Goal: Information Seeking & Learning: Learn about a topic

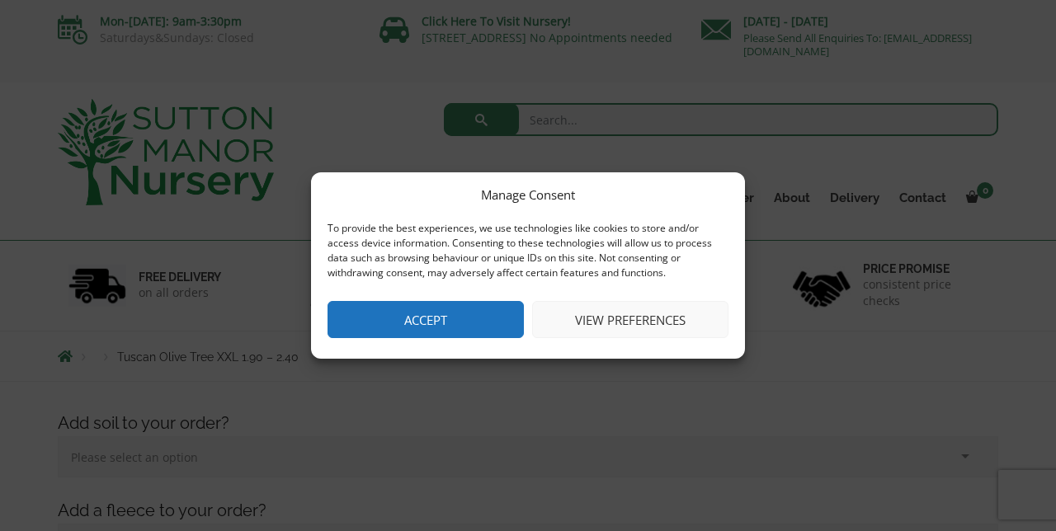
click at [447, 328] on button "Accept" at bounding box center [426, 319] width 196 height 37
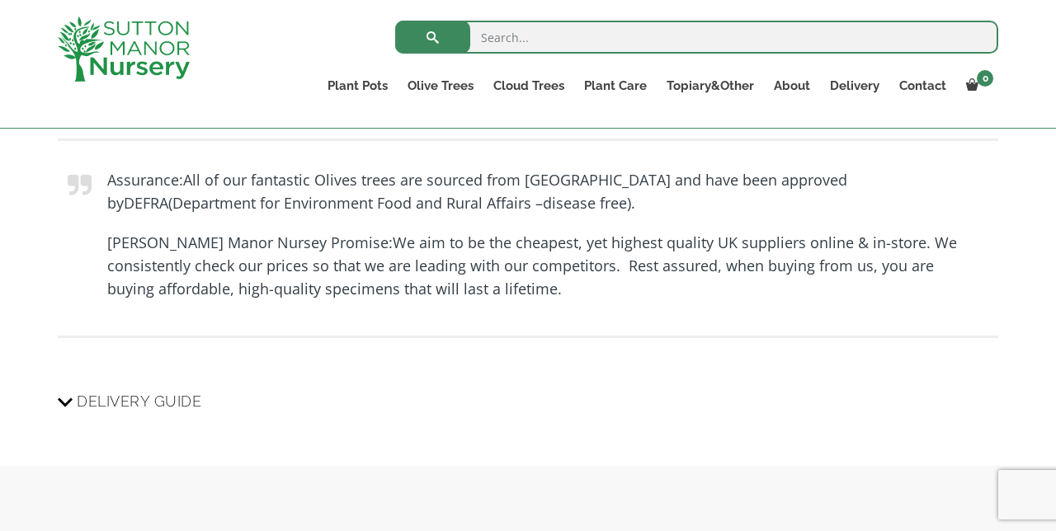
scroll to position [1507, 0]
click at [68, 408] on icon at bounding box center [65, 401] width 15 height 20
click at [0, 0] on input "Delivery Guide" at bounding box center [0, 0] width 0 height 0
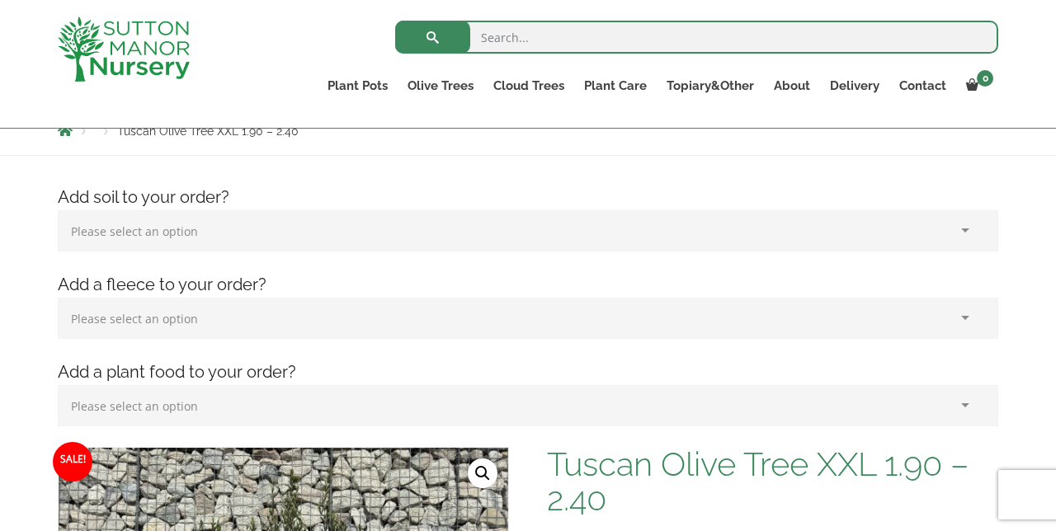
scroll to position [0, 0]
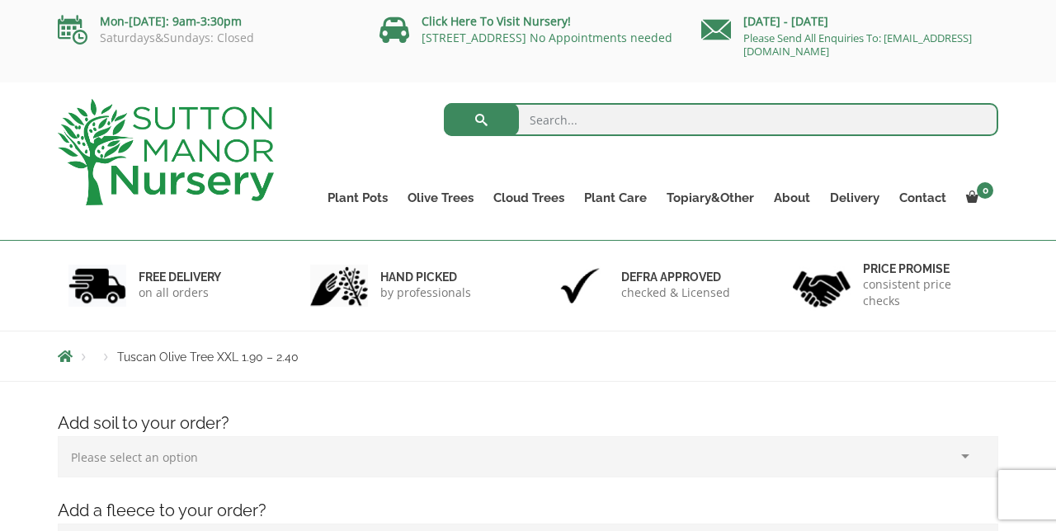
click at [439, 195] on link "Olive Trees" at bounding box center [441, 197] width 86 height 23
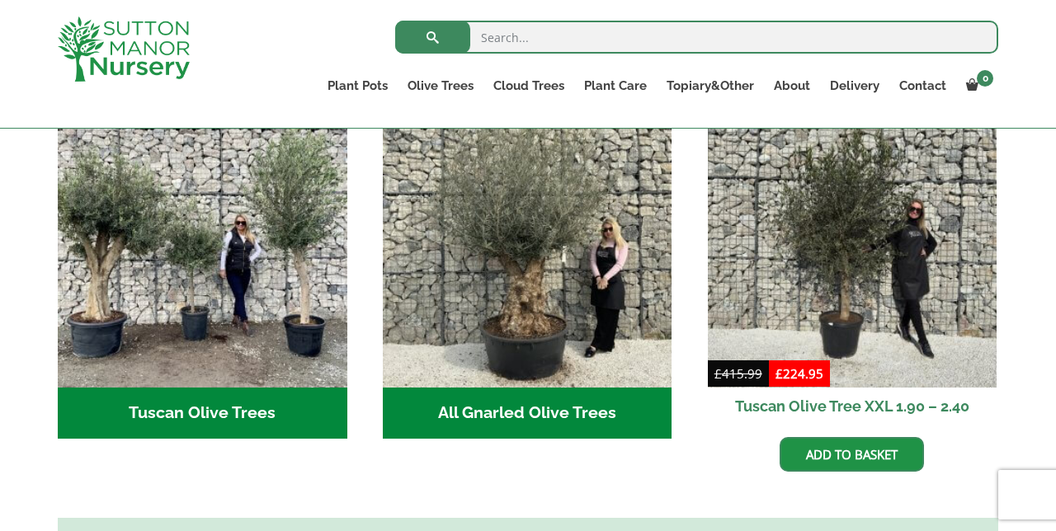
scroll to position [640, 0]
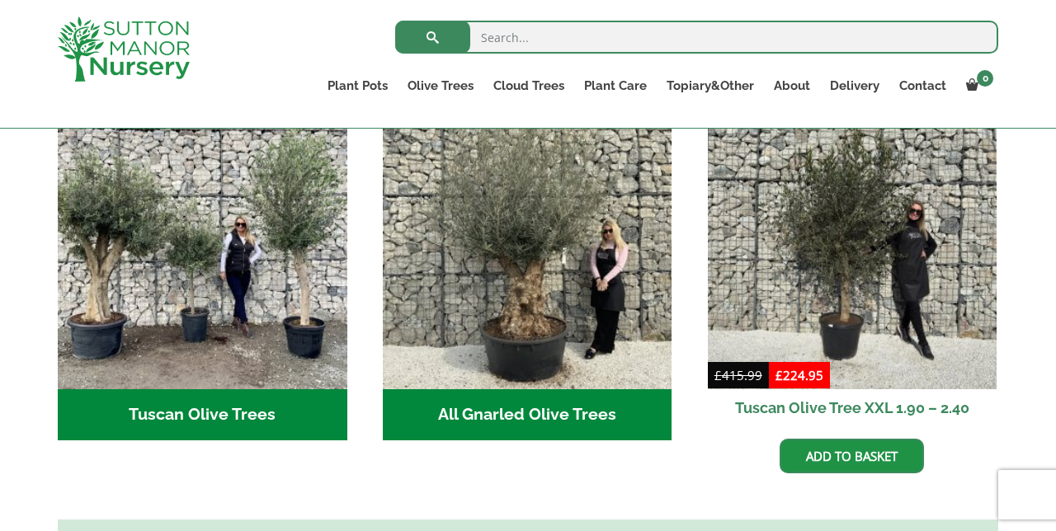
click at [441, 320] on img "Visit product category All Gnarled Olive Trees" at bounding box center [528, 246] width 290 height 290
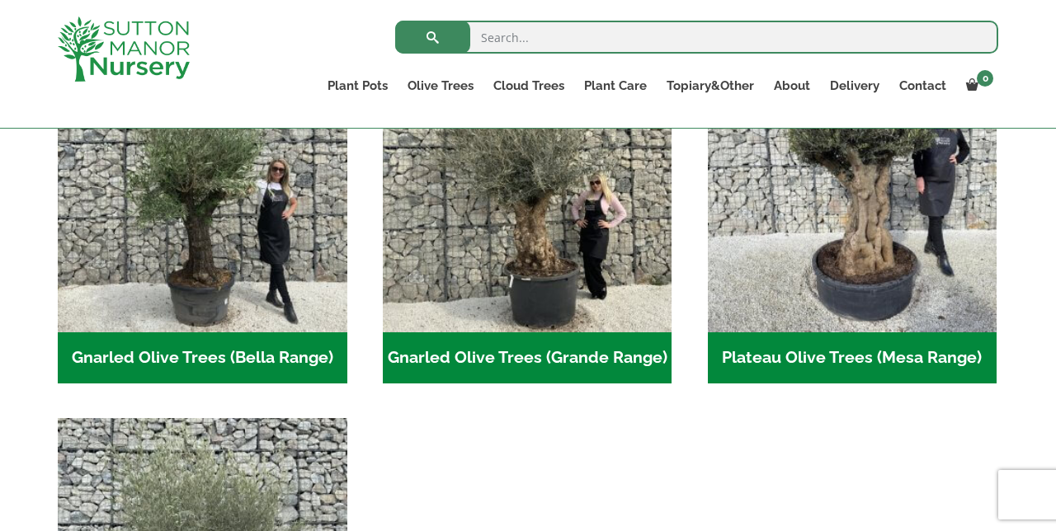
scroll to position [444, 0]
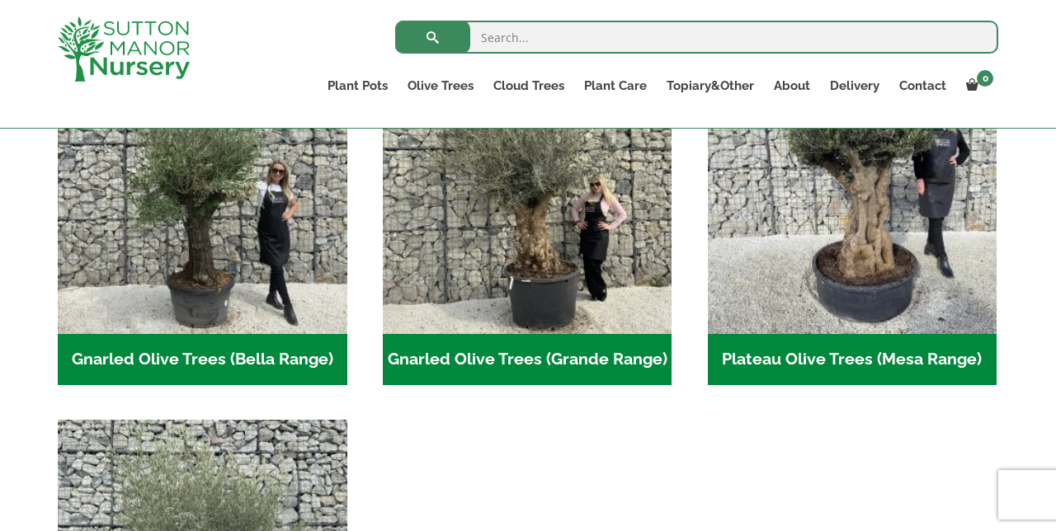
click at [141, 257] on img "Visit product category Gnarled Olive Trees (Bella Range)" at bounding box center [203, 190] width 290 height 290
click at [492, 255] on img "Visit product category Gnarled Olive Trees (Grande Range)" at bounding box center [528, 190] width 290 height 290
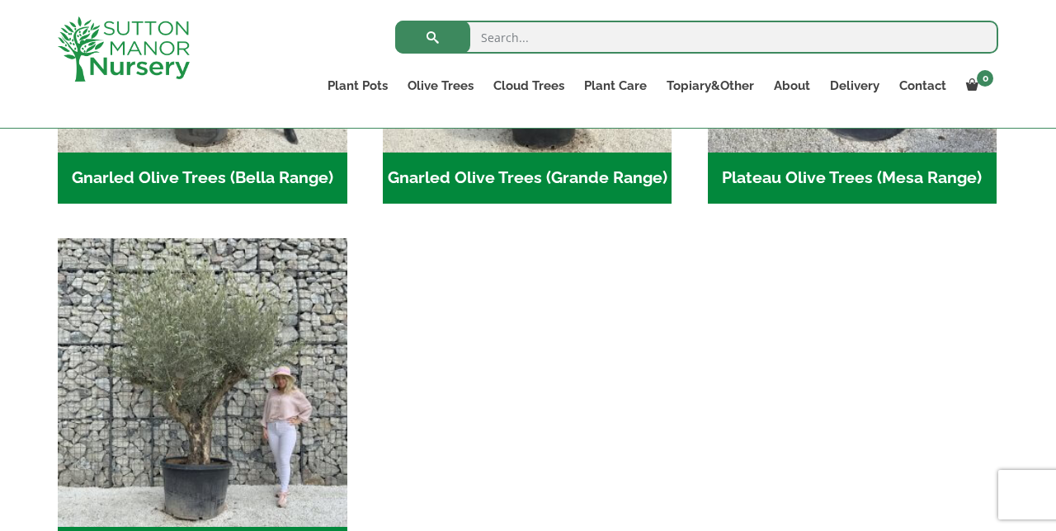
click at [142, 389] on img "Visit product category Multi Stem Olives (Arcadia Range)" at bounding box center [203, 383] width 290 height 290
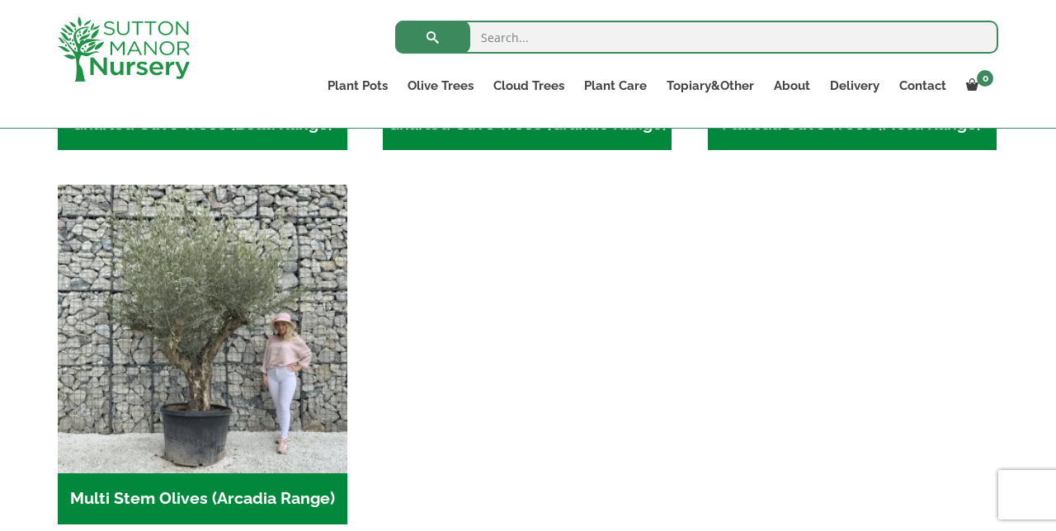
scroll to position [695, 0]
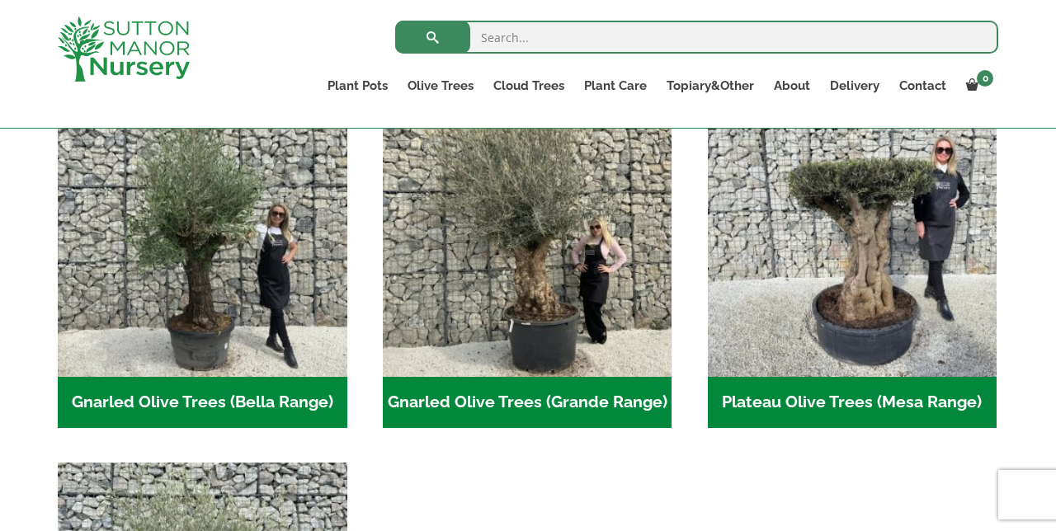
scroll to position [399, 0]
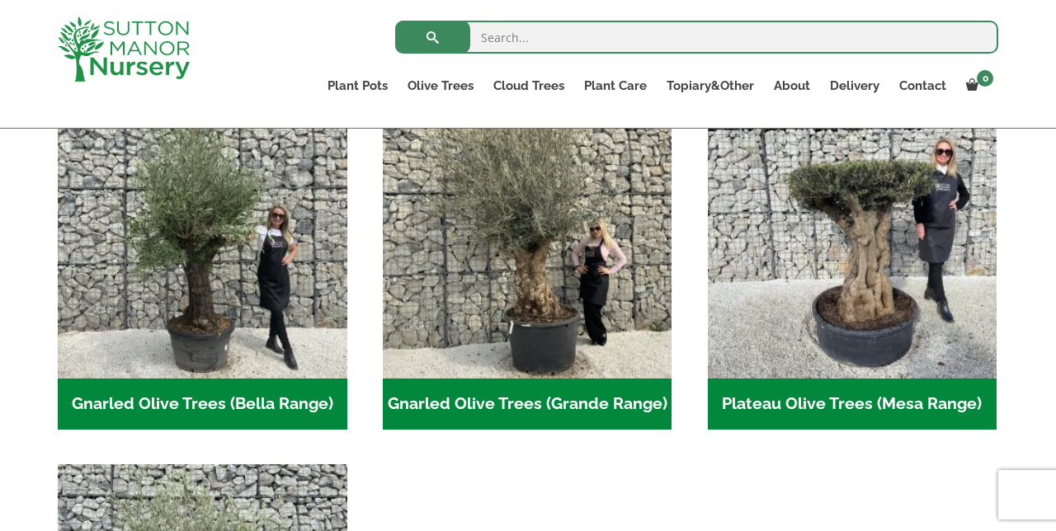
click at [92, 309] on img "Visit product category Gnarled Olive Trees (Bella Range)" at bounding box center [203, 235] width 290 height 290
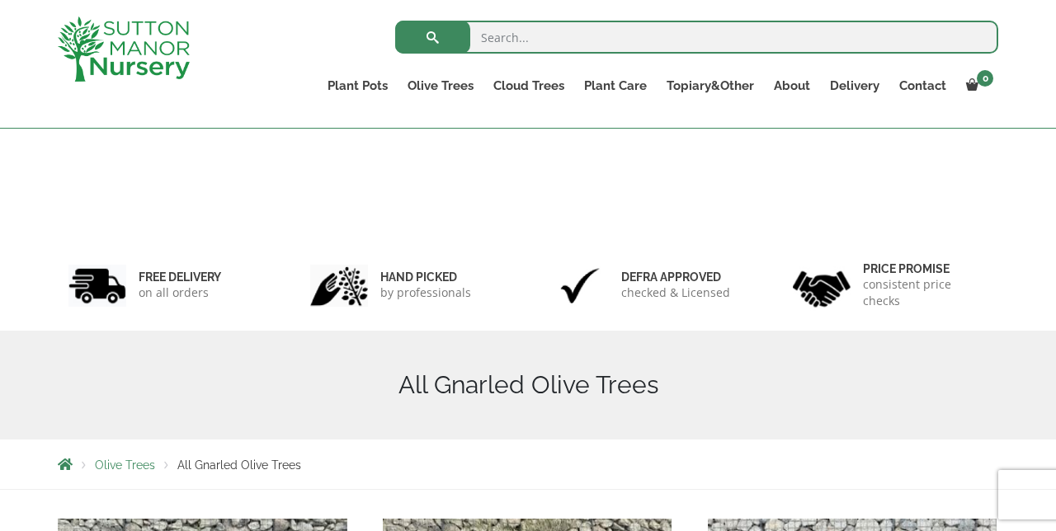
scroll to position [429, 0]
